Goal: Entertainment & Leisure: Consume media (video, audio)

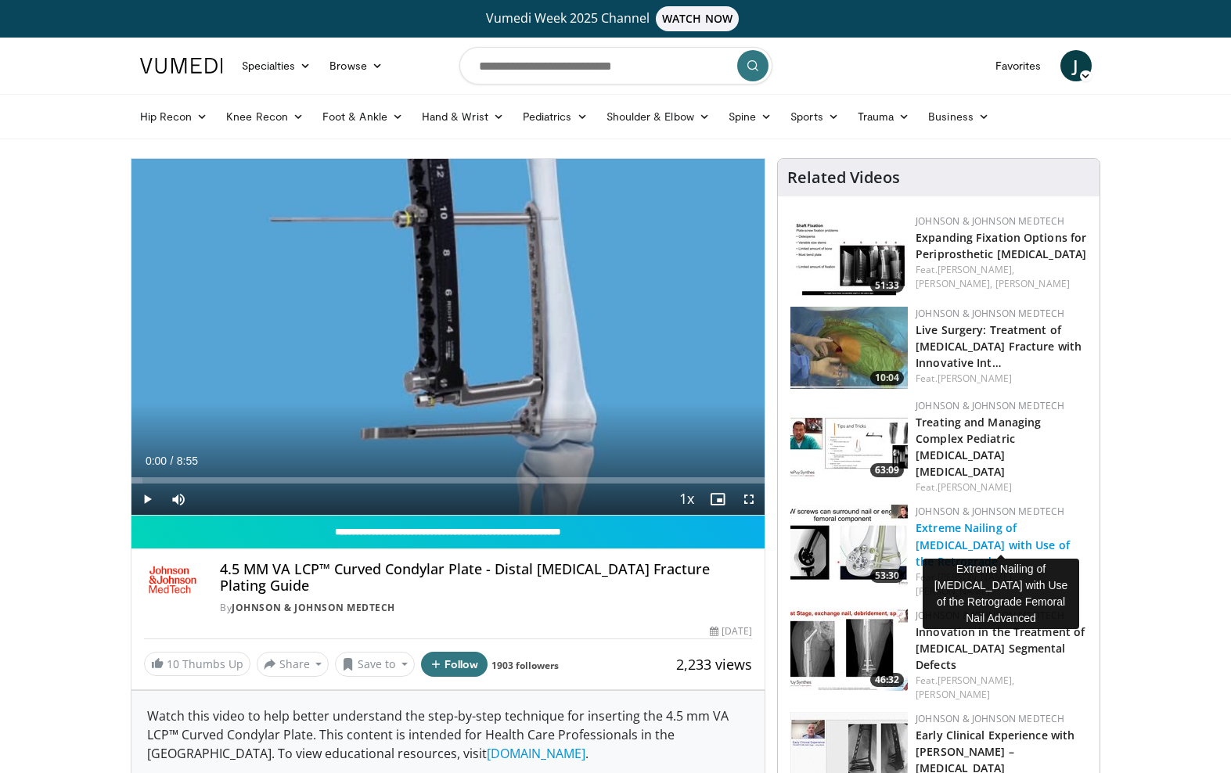
click at [994, 529] on link "Extreme Nailing of Distal Femur Fractures with Use of the Retrograde…" at bounding box center [993, 545] width 154 height 48
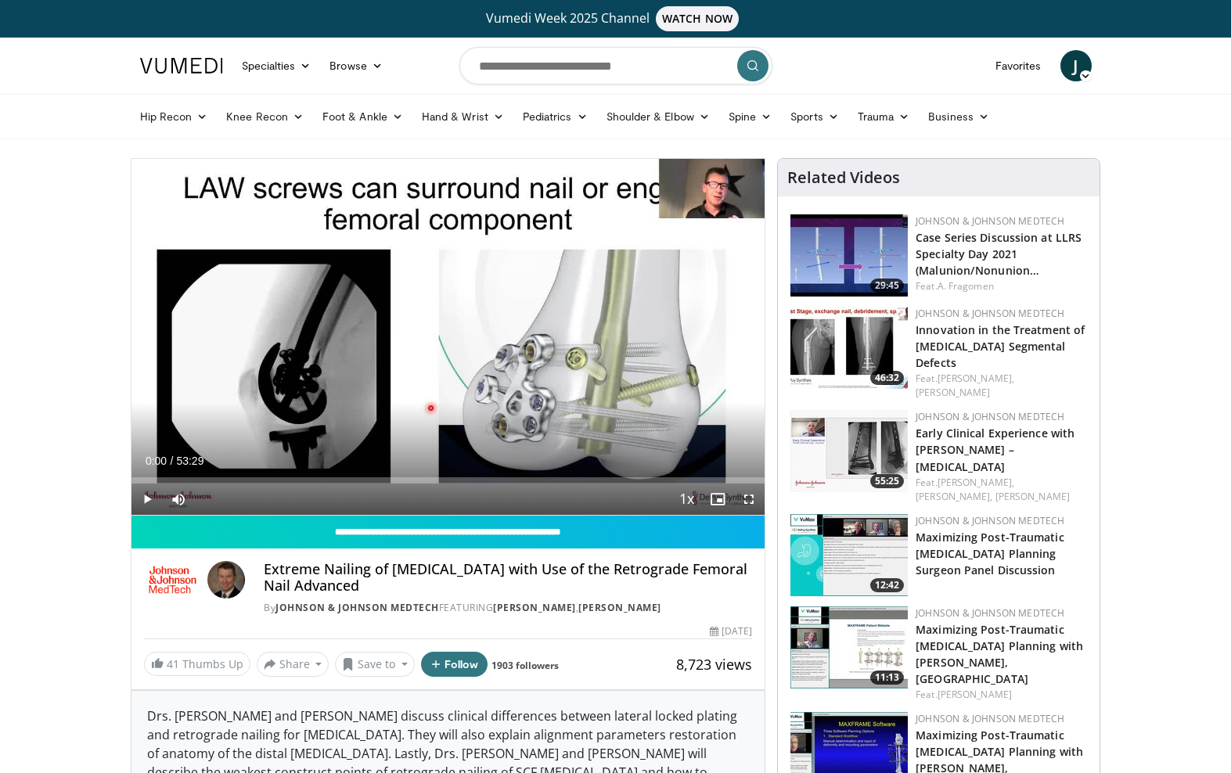
click at [742, 502] on span "Video Player" at bounding box center [748, 499] width 31 height 31
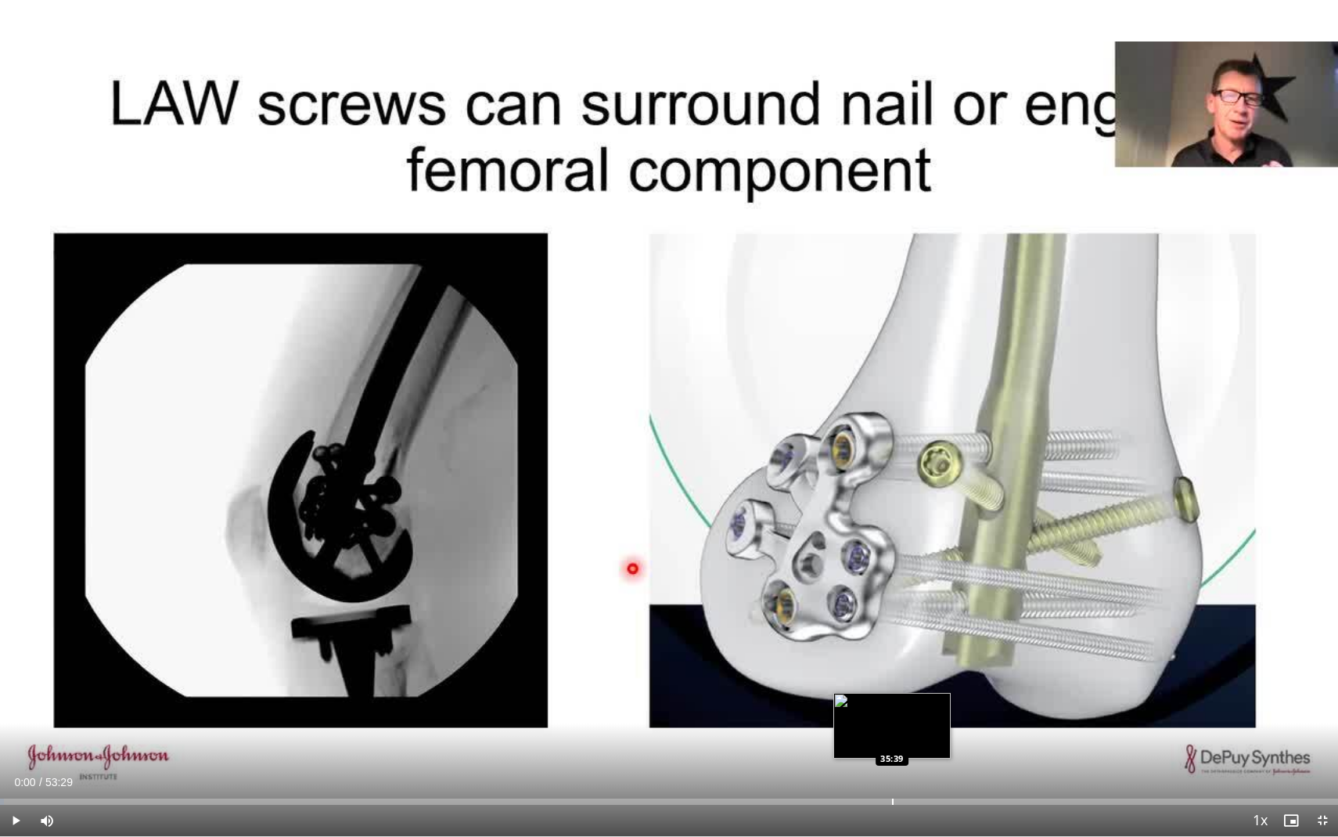
click at [892, 773] on div "Progress Bar" at bounding box center [893, 801] width 2 height 6
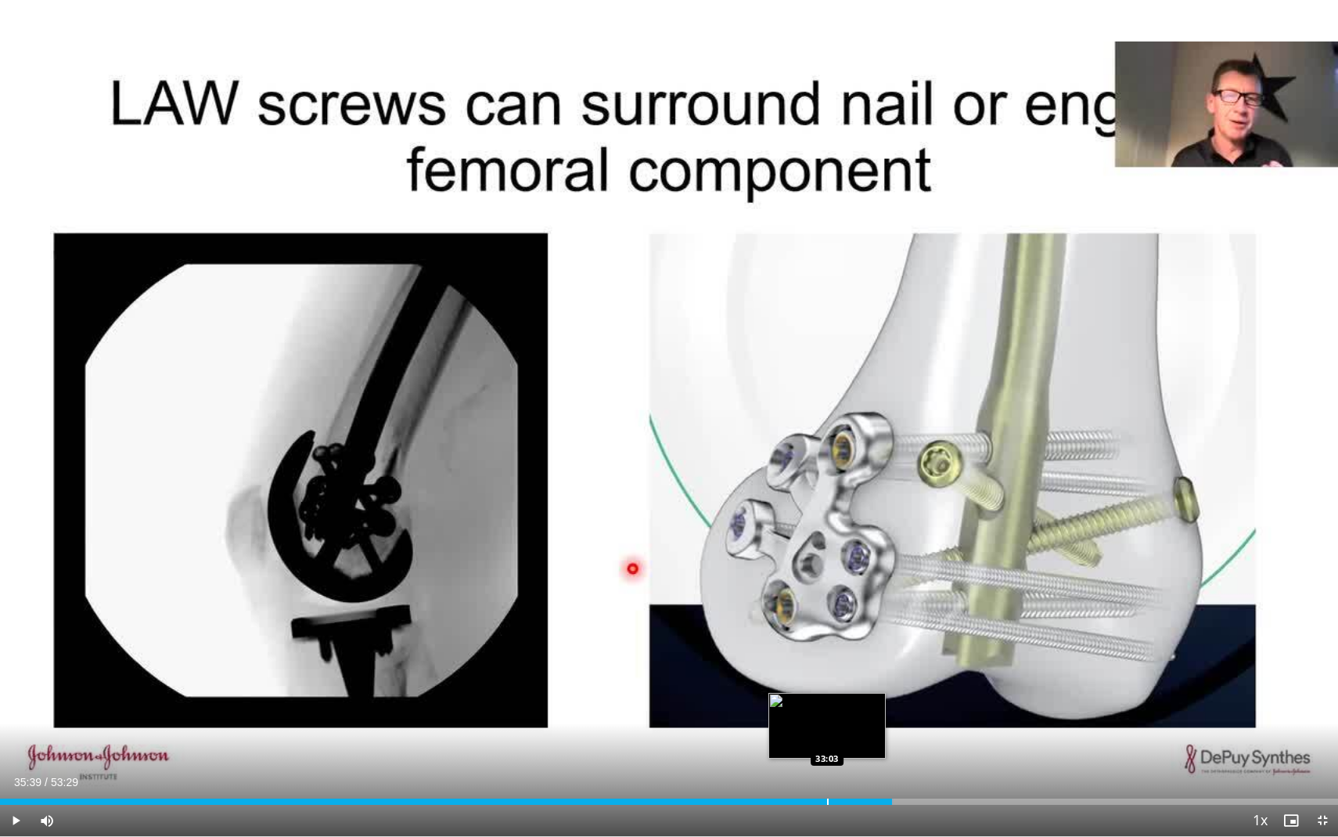
click at [827, 773] on div "Loaded : 66.77% 35:39 33:03" at bounding box center [669, 797] width 1338 height 15
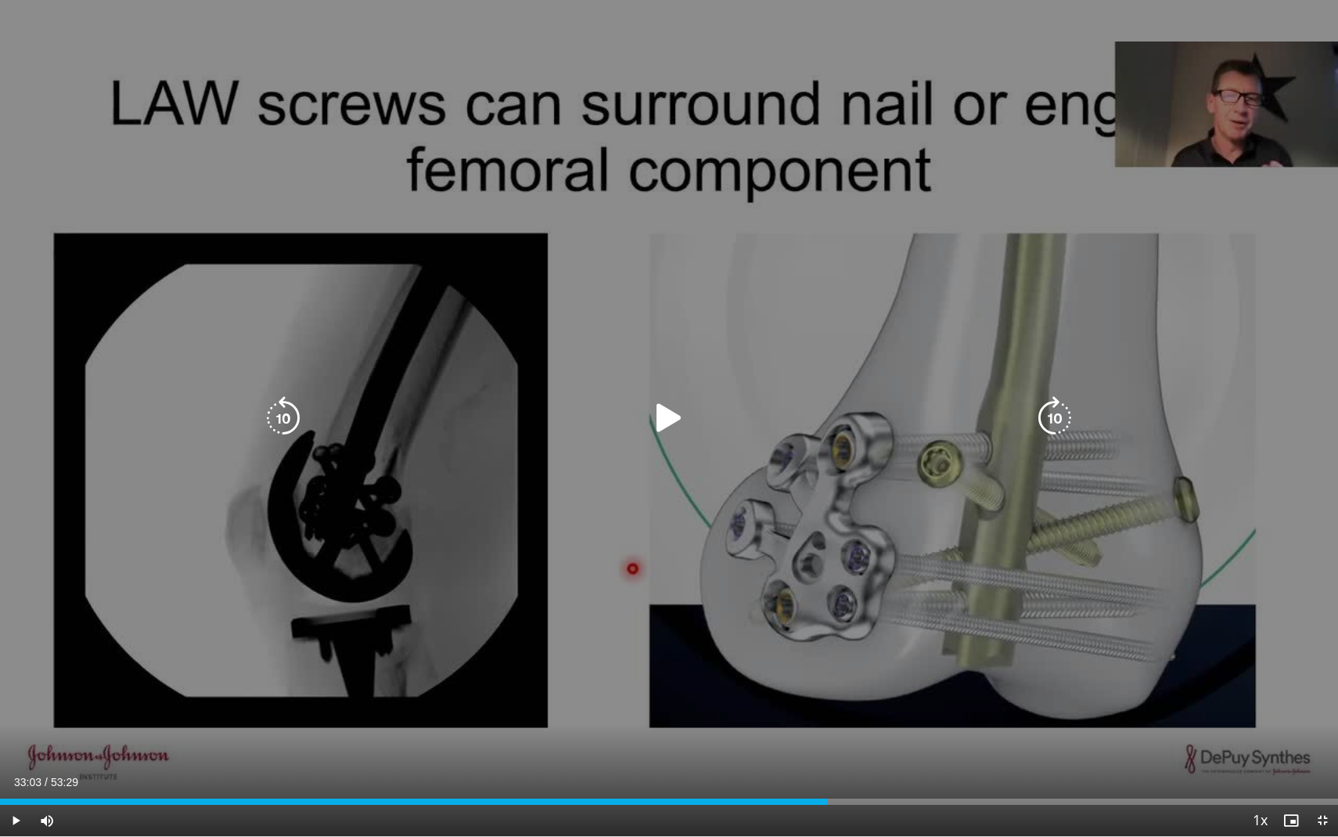
click at [780, 657] on div "10 seconds Tap to unmute" at bounding box center [669, 418] width 1338 height 836
click at [1054, 413] on icon "Video Player" at bounding box center [1055, 418] width 44 height 44
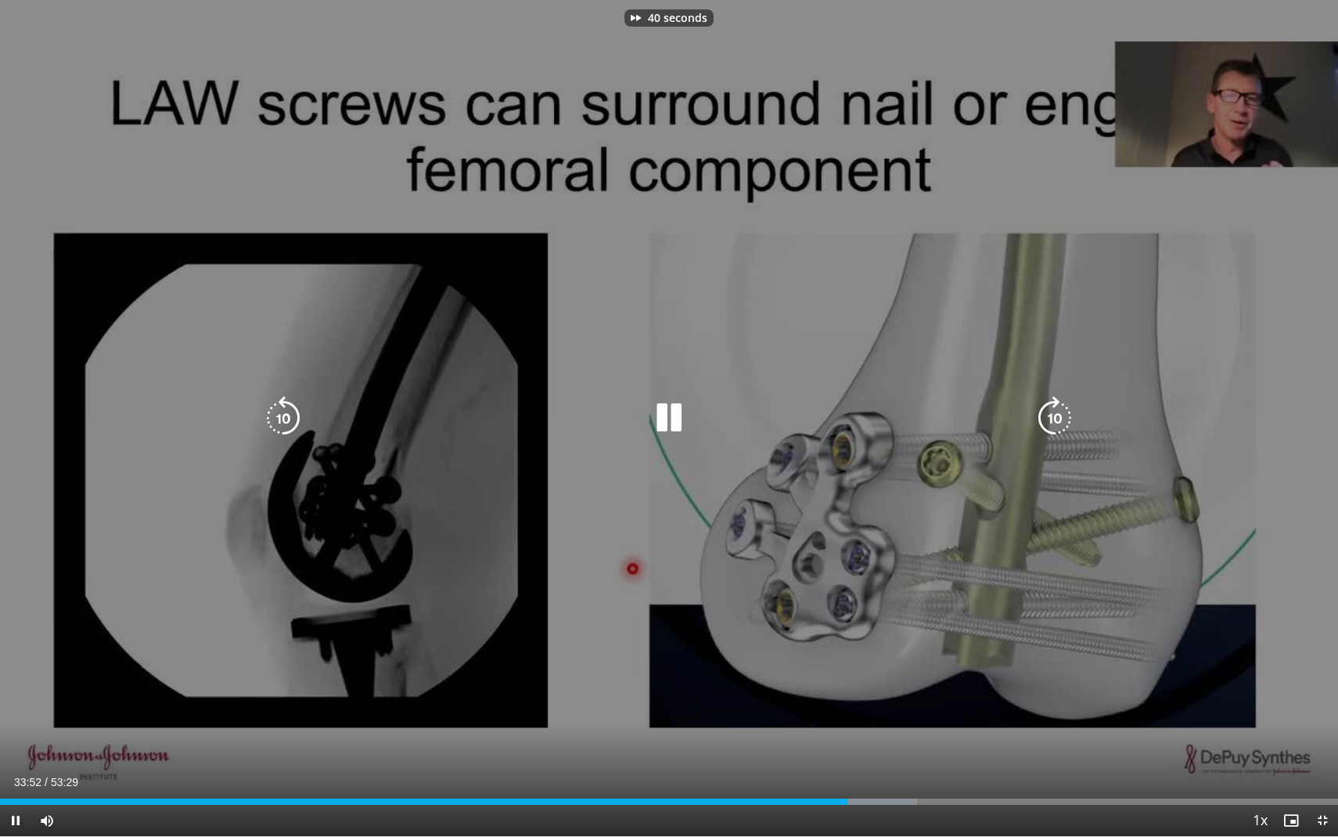
click at [1054, 413] on icon "Video Player" at bounding box center [1055, 418] width 44 height 44
click at [660, 416] on icon "Video Player" at bounding box center [669, 418] width 44 height 44
